Goal: Feedback & Contribution: Contribute content

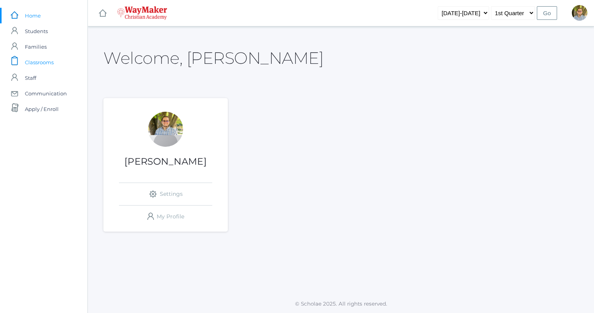
click at [61, 60] on link "icons/clipboard/plain Created with Sketch. Classrooms" at bounding box center [43, 62] width 87 height 16
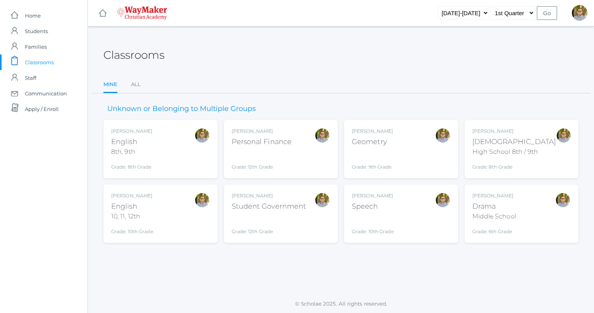
click at [184, 148] on div "Kylen Braileanu English 8th, 9th Grade: 8th Grade 08ENGLISH" at bounding box center [160, 149] width 99 height 43
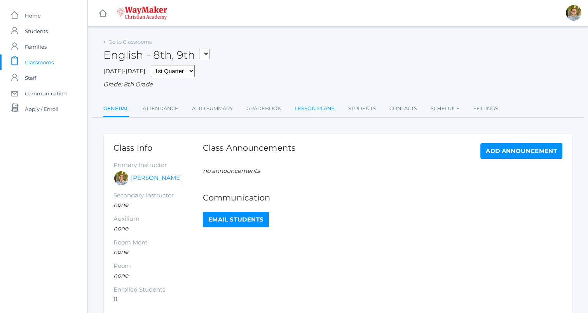
click at [314, 110] on link "Lesson Plans" at bounding box center [315, 109] width 40 height 16
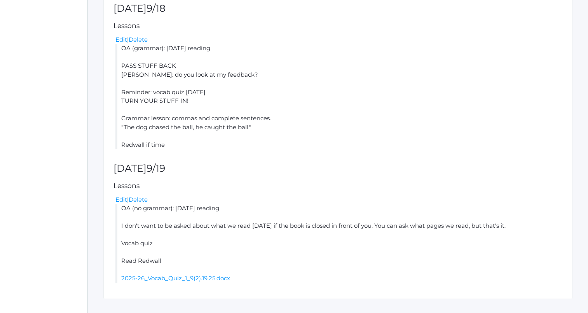
scroll to position [409, 0]
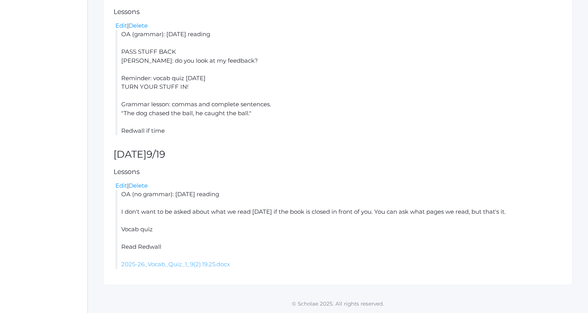
click at [175, 266] on link "2025-26_Vocab_Quiz_1_9(2).19.25.docx" at bounding box center [175, 263] width 109 height 7
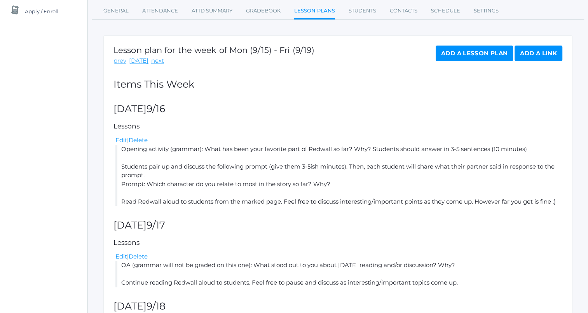
scroll to position [0, 0]
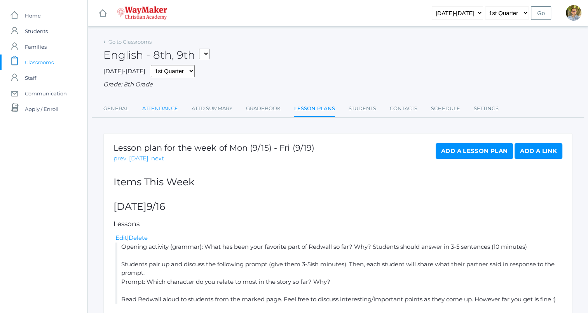
click at [153, 112] on link "Attendance" at bounding box center [160, 109] width 36 height 16
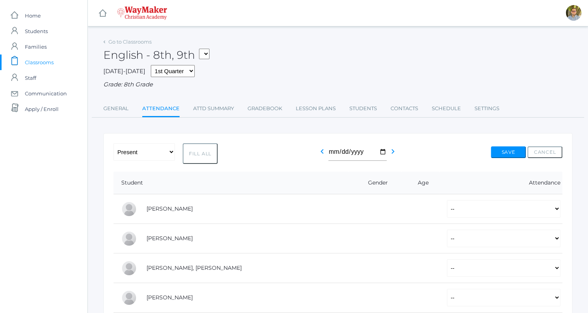
click at [201, 152] on button "Fill All" at bounding box center [200, 153] width 35 height 21
select select "P"
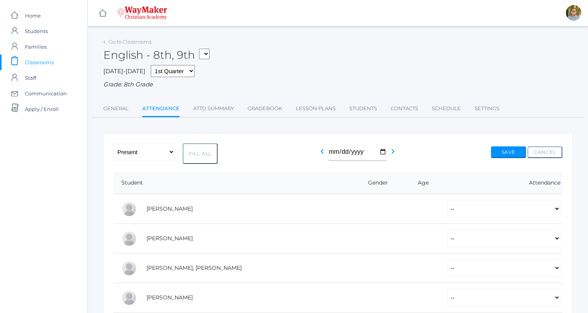
select select "P"
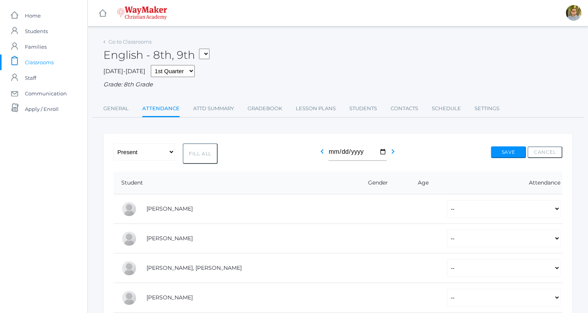
select select "P"
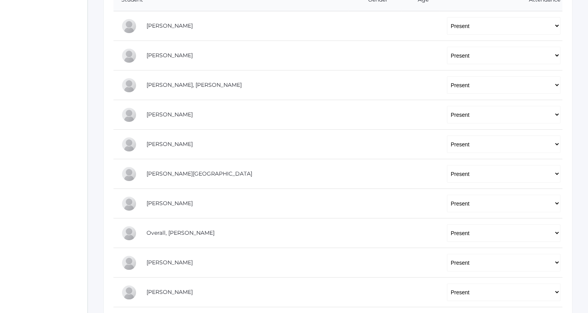
scroll to position [188, 0]
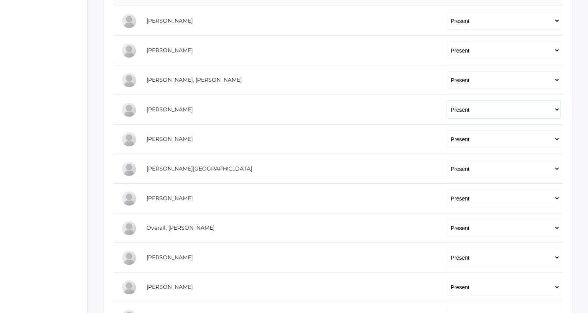
click at [457, 106] on select "-- Present Tardy Excused Tardy Unexcused Absent Excused Absent Unexcused" at bounding box center [504, 109] width 114 height 17
select select "AE"
click at [447, 101] on select "-- Present Tardy Excused Tardy Unexcused Absent Excused Absent Unexcused" at bounding box center [504, 109] width 114 height 17
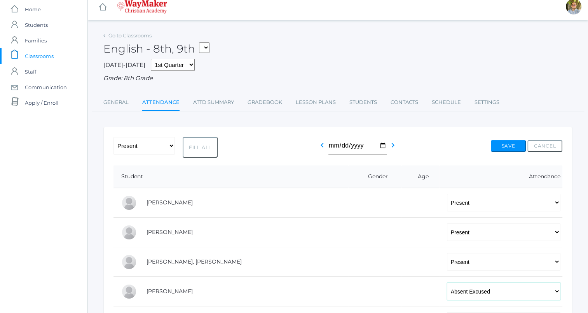
scroll to position [0, 0]
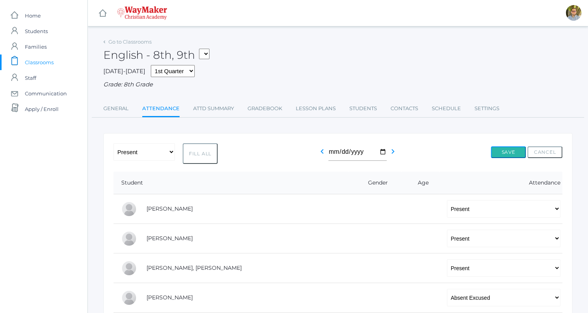
click at [512, 152] on button "Save" at bounding box center [508, 152] width 35 height 12
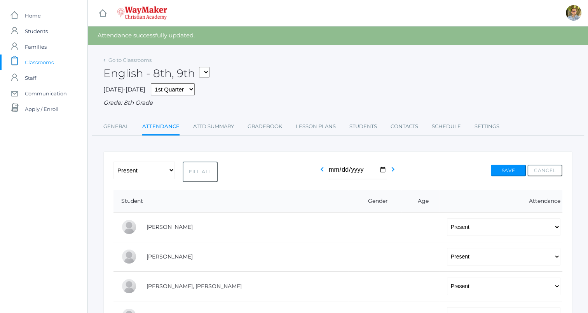
click at [37, 60] on span "Classrooms" at bounding box center [39, 62] width 29 height 16
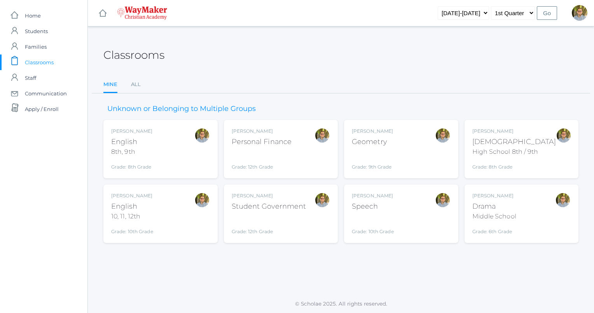
click at [199, 160] on div at bounding box center [202, 149] width 16 height 43
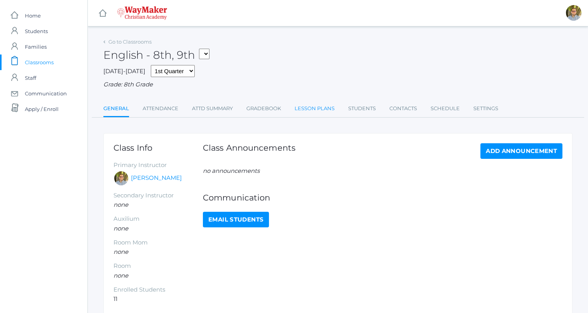
click at [325, 112] on link "Lesson Plans" at bounding box center [315, 109] width 40 height 16
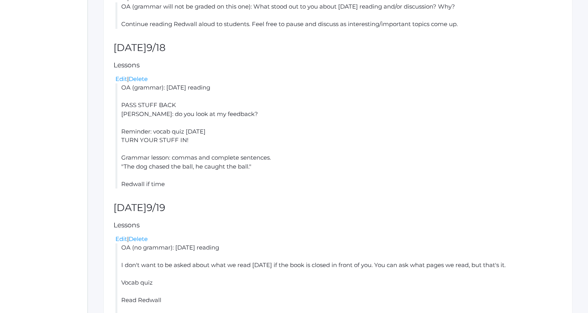
scroll to position [409, 0]
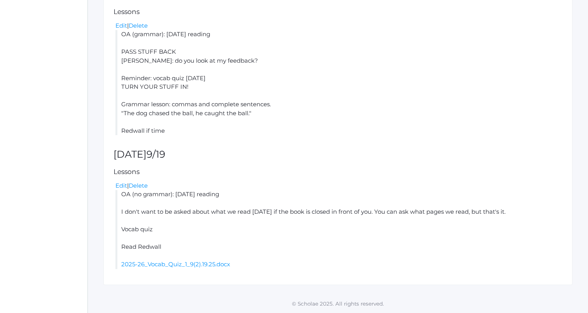
drag, startPoint x: 121, startPoint y: 211, endPoint x: 522, endPoint y: 210, distance: 400.9
click at [522, 210] on li "OA (no grammar): yesterday's reading I don't want to be asked about what we rea…" at bounding box center [338, 229] width 447 height 79
copy li "I don't want to be asked about what we read [DATE] if the book is closed in fro…"
click at [347, 246] on li "OA (no grammar): yesterday's reading I don't want to be asked about what we rea…" at bounding box center [338, 229] width 447 height 79
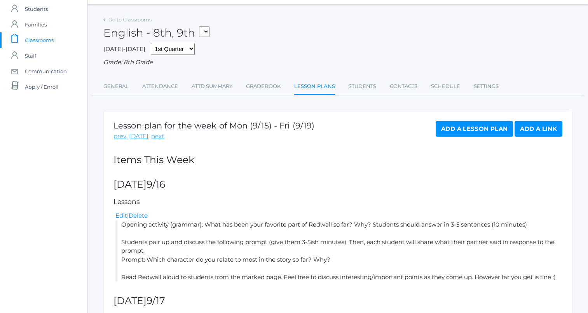
scroll to position [0, 0]
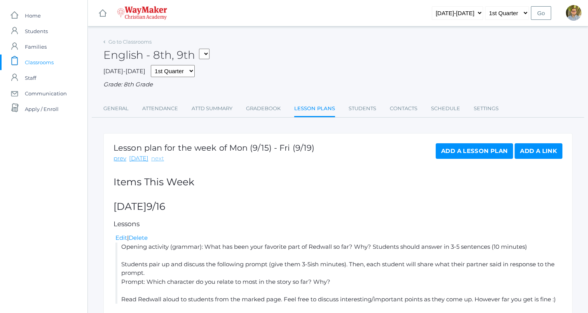
click at [155, 158] on link "next" at bounding box center [157, 158] width 13 height 9
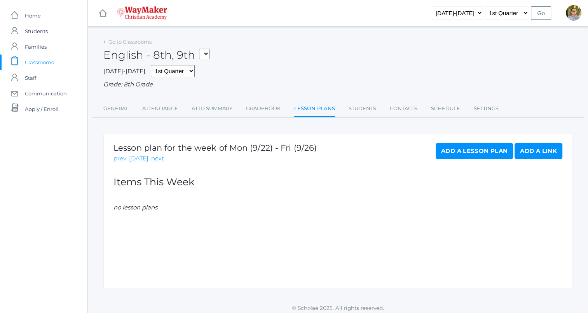
scroll to position [4, 0]
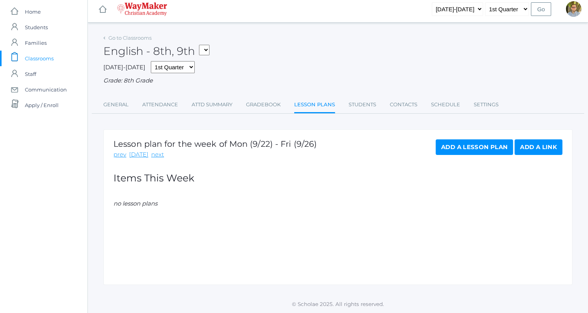
click at [486, 147] on link "Add a Lesson Plan" at bounding box center [474, 147] width 77 height 16
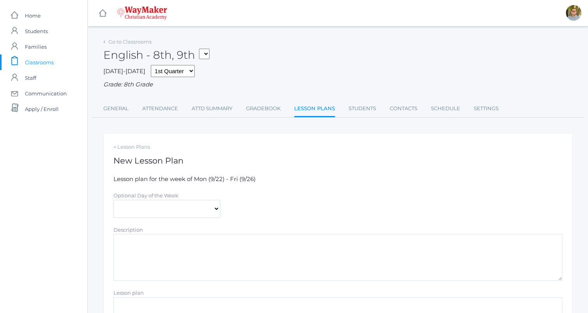
click at [182, 210] on select "Monday Tuesday Wednesday Thursday Friday" at bounding box center [167, 208] width 107 height 17
select select "2025-09-23"
click at [114, 200] on select "Monday Tuesday Wednesday Thursday Friday" at bounding box center [167, 208] width 107 height 17
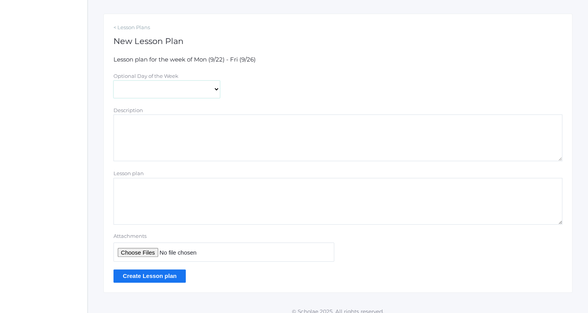
scroll to position [127, 0]
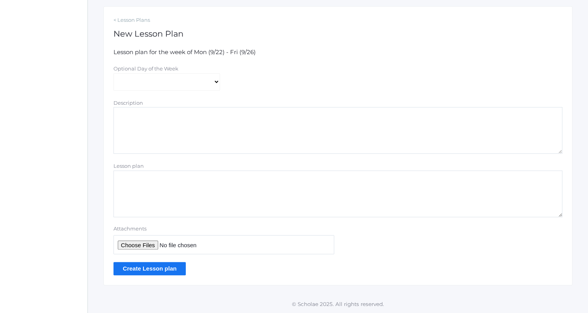
click at [208, 198] on textarea "Lesson plan" at bounding box center [338, 193] width 449 height 47
paste textarea "I don't want to be asked about what we read yesterday if the book is closed in …"
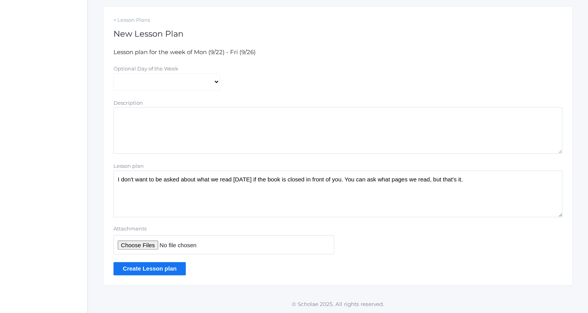
type textarea "I don't want to be asked about what we read yesterday if the book is closed in …"
click at [160, 267] on input "Create Lesson plan" at bounding box center [150, 268] width 72 height 13
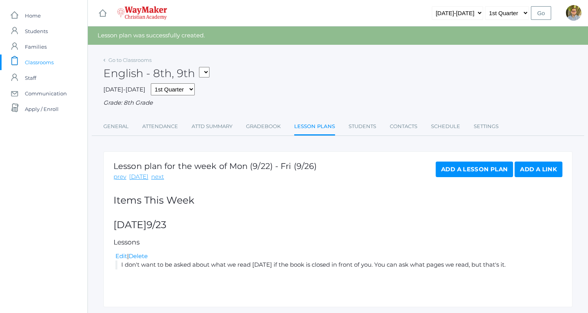
click at [39, 60] on span "Classrooms" at bounding box center [39, 62] width 29 height 16
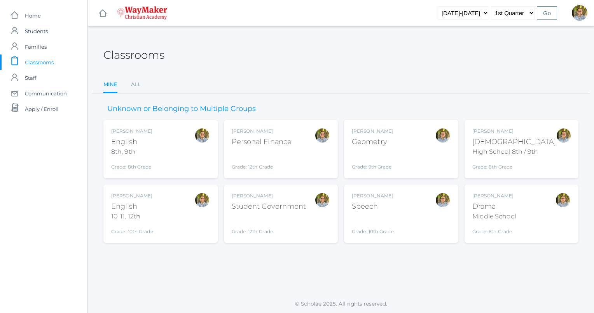
click at [184, 151] on div "Kylen Braileanu English 8th, 9th Grade: 8th Grade 08ENGLISH" at bounding box center [160, 149] width 99 height 43
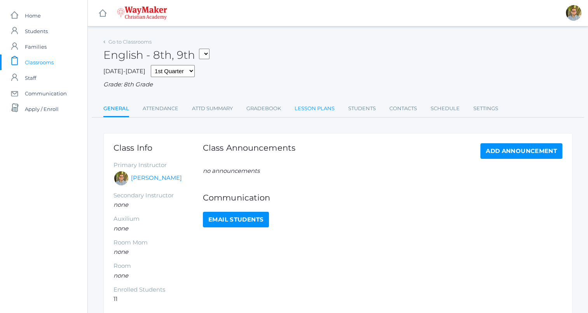
click at [312, 106] on link "Lesson Plans" at bounding box center [315, 109] width 40 height 16
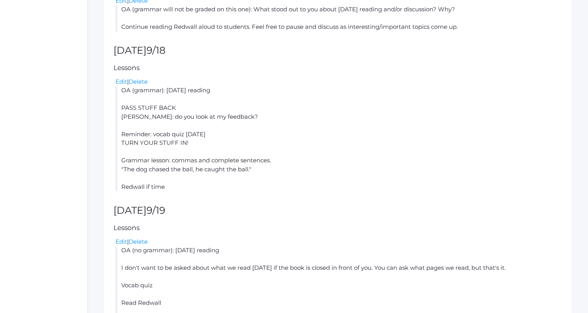
scroll to position [409, 0]
